Goal: Transaction & Acquisition: Purchase product/service

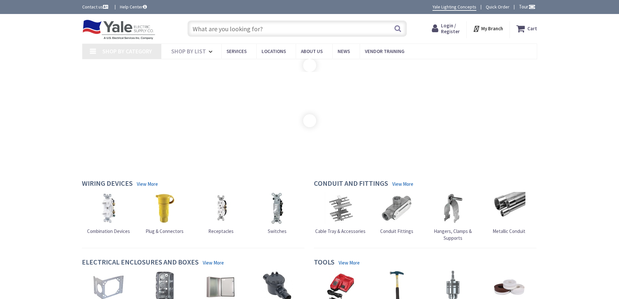
click at [448, 26] on span "Login / Register" at bounding box center [450, 28] width 19 height 12
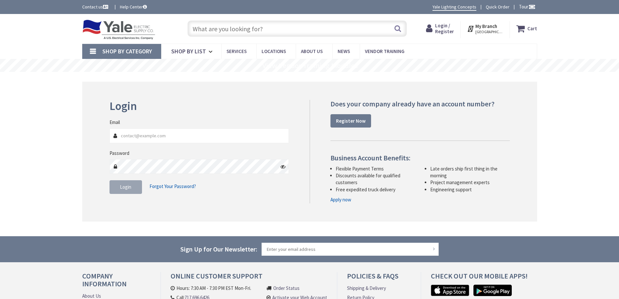
type input "[EMAIL_ADDRESS][DOMAIN_NAME]"
click at [122, 188] on span "Login" at bounding box center [125, 187] width 11 height 6
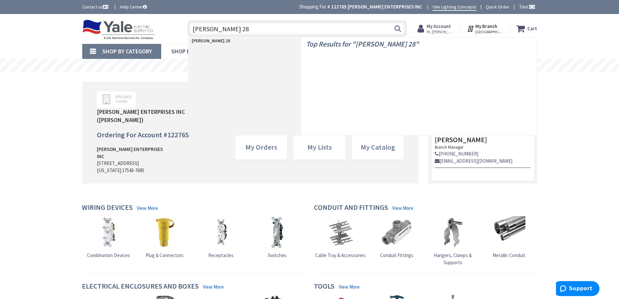
type input "LAM 283"
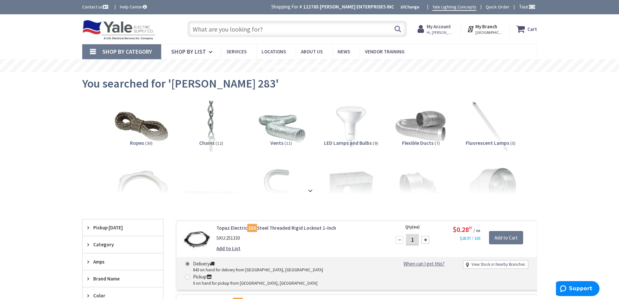
click at [237, 30] on input "text" at bounding box center [297, 29] width 219 height 16
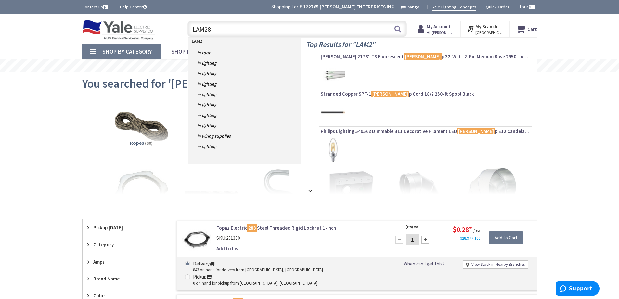
type input "LAM283"
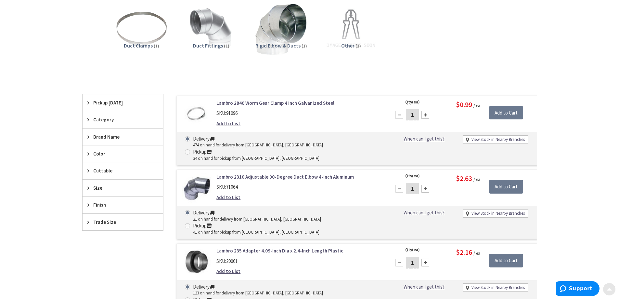
scroll to position [98, 0]
click at [269, 101] on link "Lambro 2840 Worm Gear Clamp 4 Inch Galvanized Steel" at bounding box center [298, 102] width 165 height 7
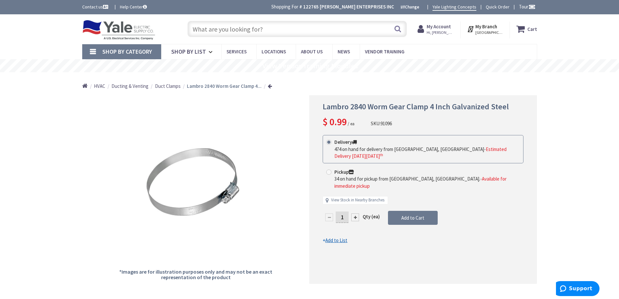
click at [440, 28] on strong "My Account" at bounding box center [439, 26] width 24 height 6
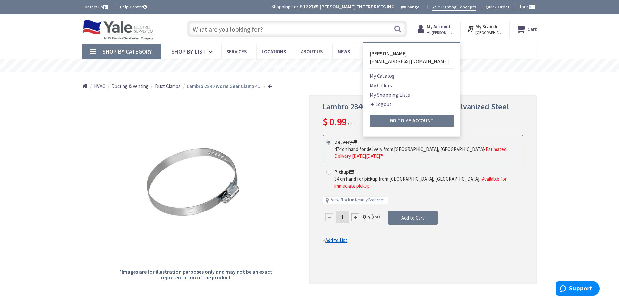
click at [379, 103] on link "Logout" at bounding box center [381, 104] width 22 height 8
